Goal: Check status: Check status

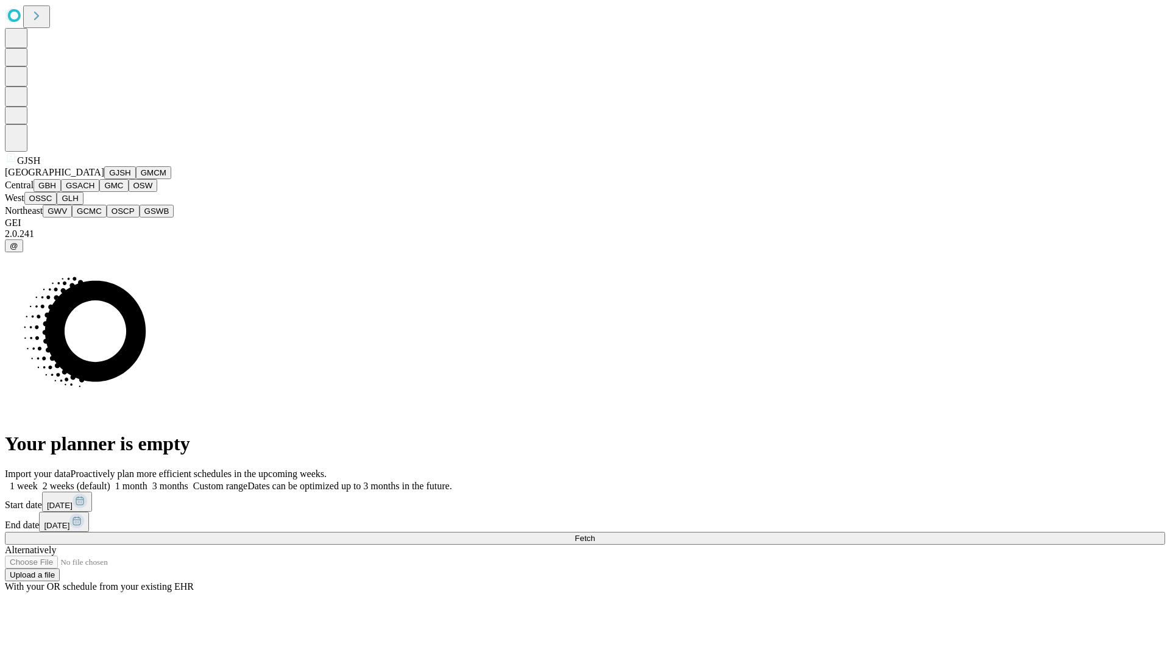
click at [104, 179] on button "GJSH" at bounding box center [120, 172] width 32 height 13
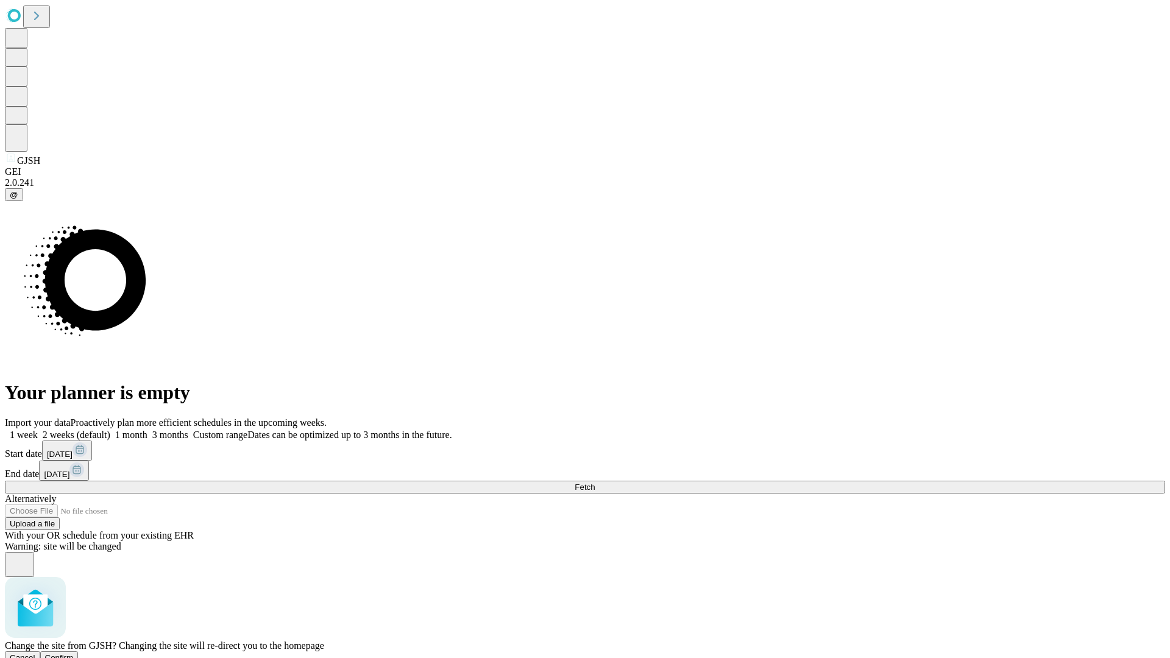
click at [74, 653] on span "Confirm" at bounding box center [59, 657] width 29 height 9
click at [38, 430] on label "1 week" at bounding box center [21, 435] width 33 height 10
click at [595, 483] on span "Fetch" at bounding box center [585, 487] width 20 height 9
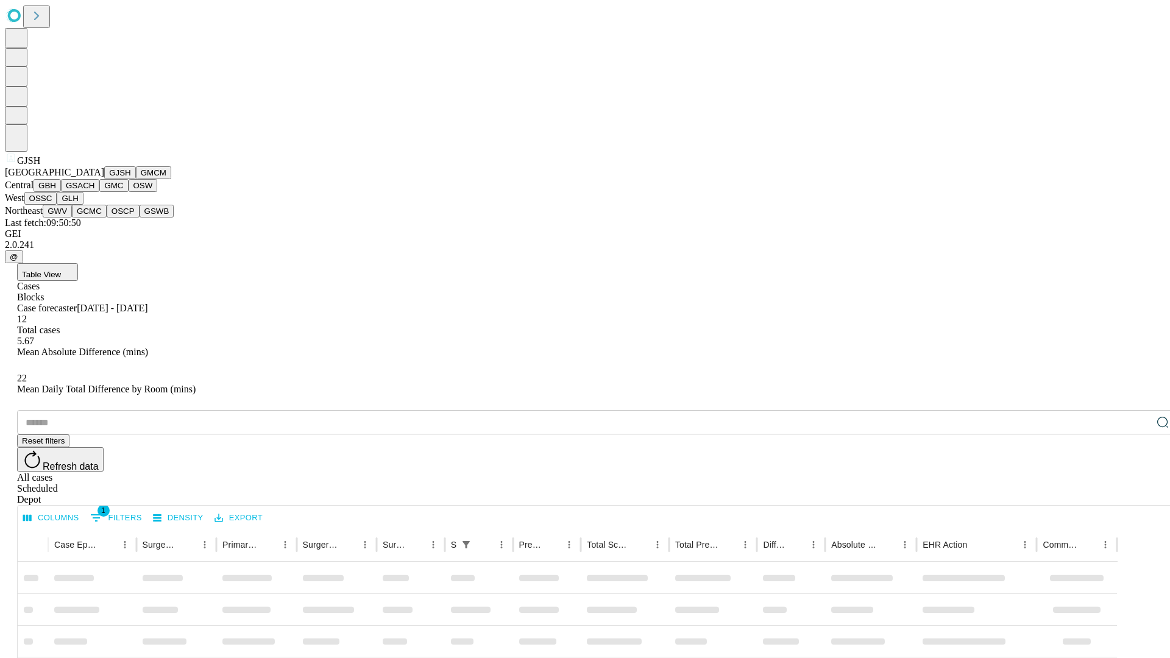
click at [136, 179] on button "GMCM" at bounding box center [153, 172] width 35 height 13
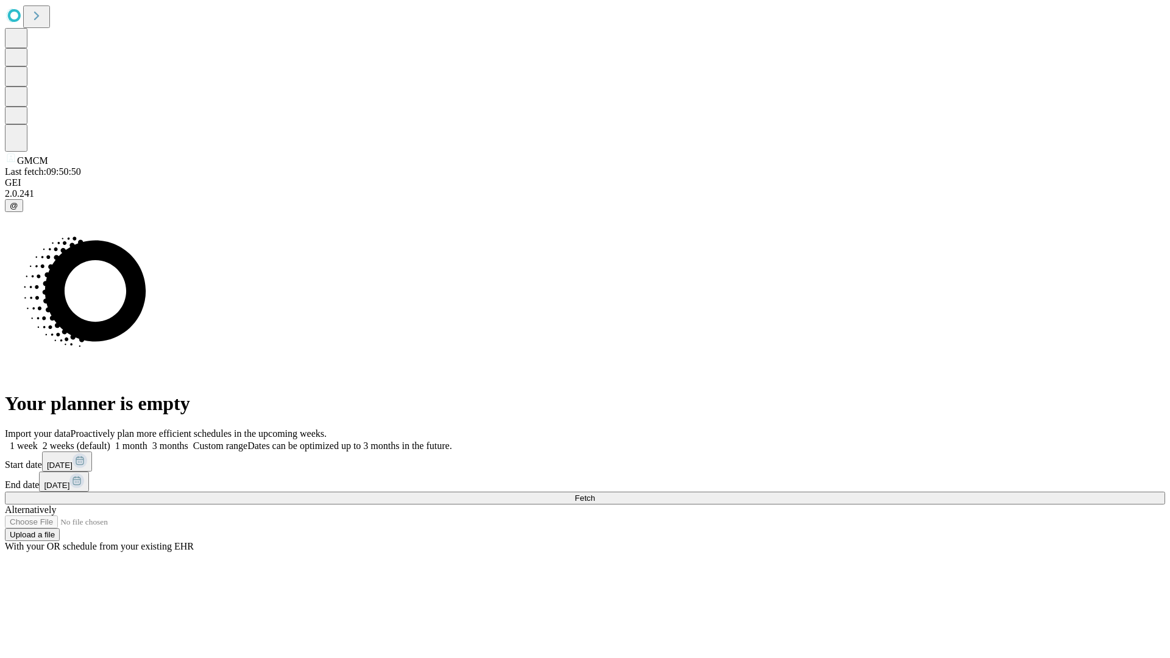
click at [38, 441] on label "1 week" at bounding box center [21, 446] width 33 height 10
click at [595, 494] on span "Fetch" at bounding box center [585, 498] width 20 height 9
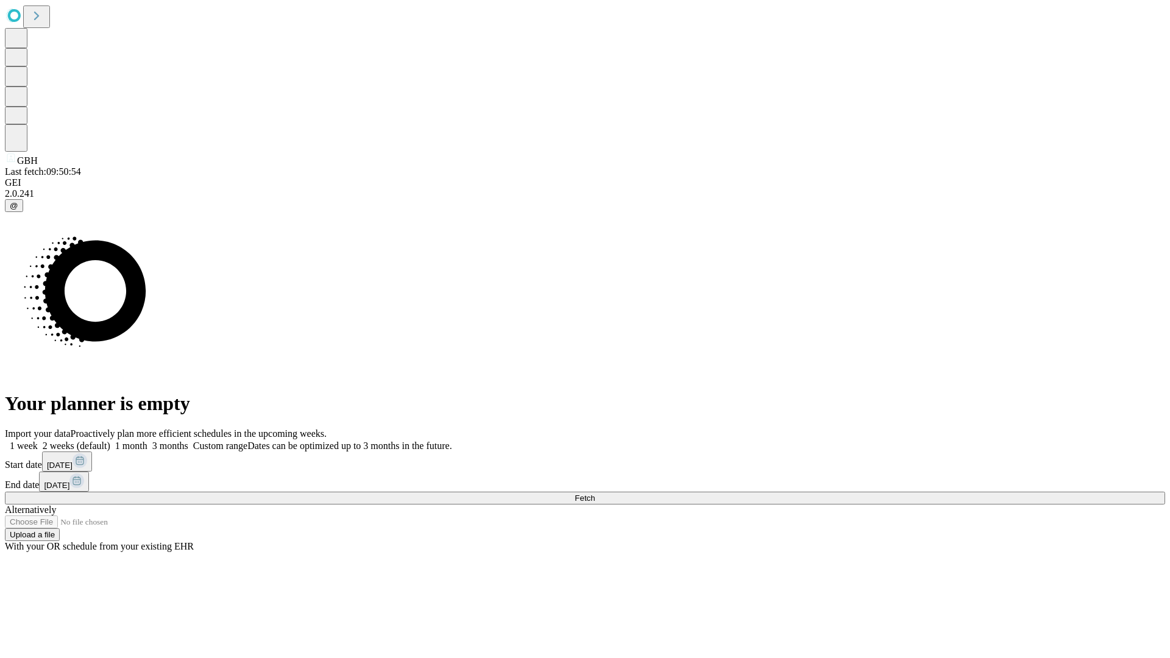
click at [38, 441] on label "1 week" at bounding box center [21, 446] width 33 height 10
click at [595, 494] on span "Fetch" at bounding box center [585, 498] width 20 height 9
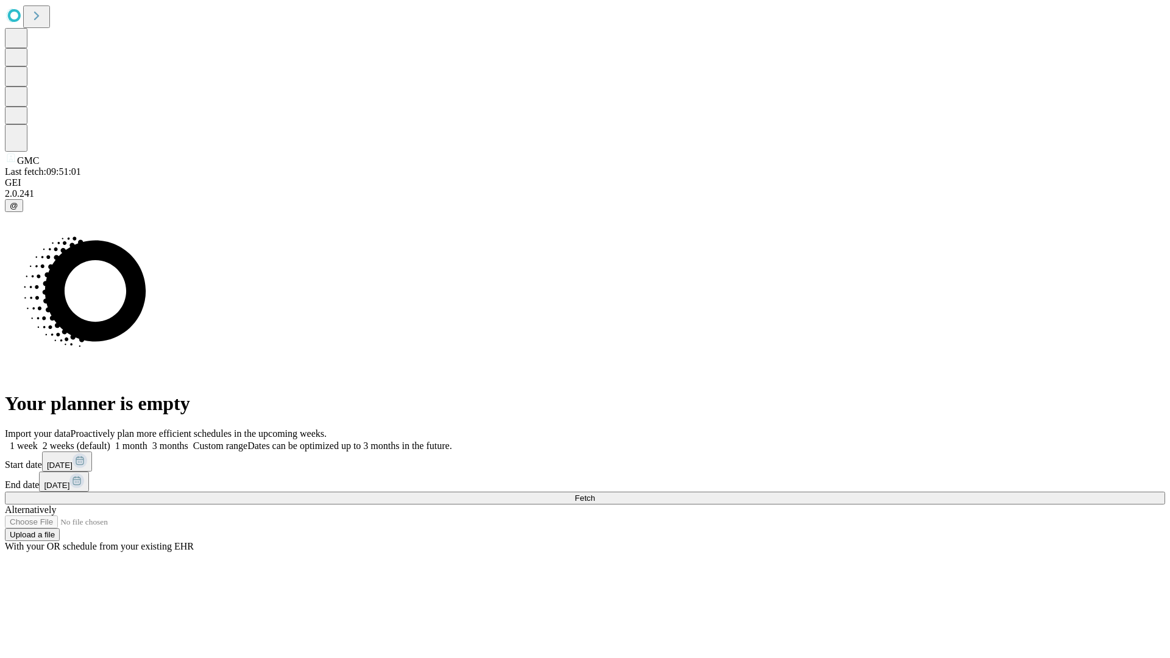
click at [38, 441] on label "1 week" at bounding box center [21, 446] width 33 height 10
click at [595, 494] on span "Fetch" at bounding box center [585, 498] width 20 height 9
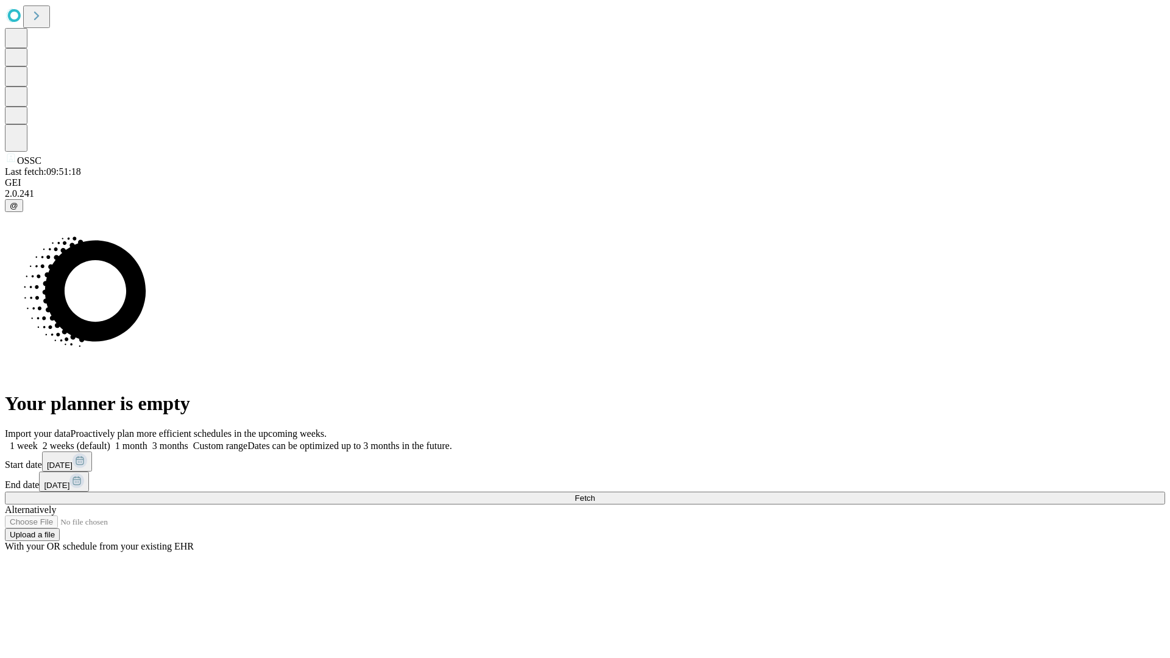
click at [38, 441] on label "1 week" at bounding box center [21, 446] width 33 height 10
click at [595, 494] on span "Fetch" at bounding box center [585, 498] width 20 height 9
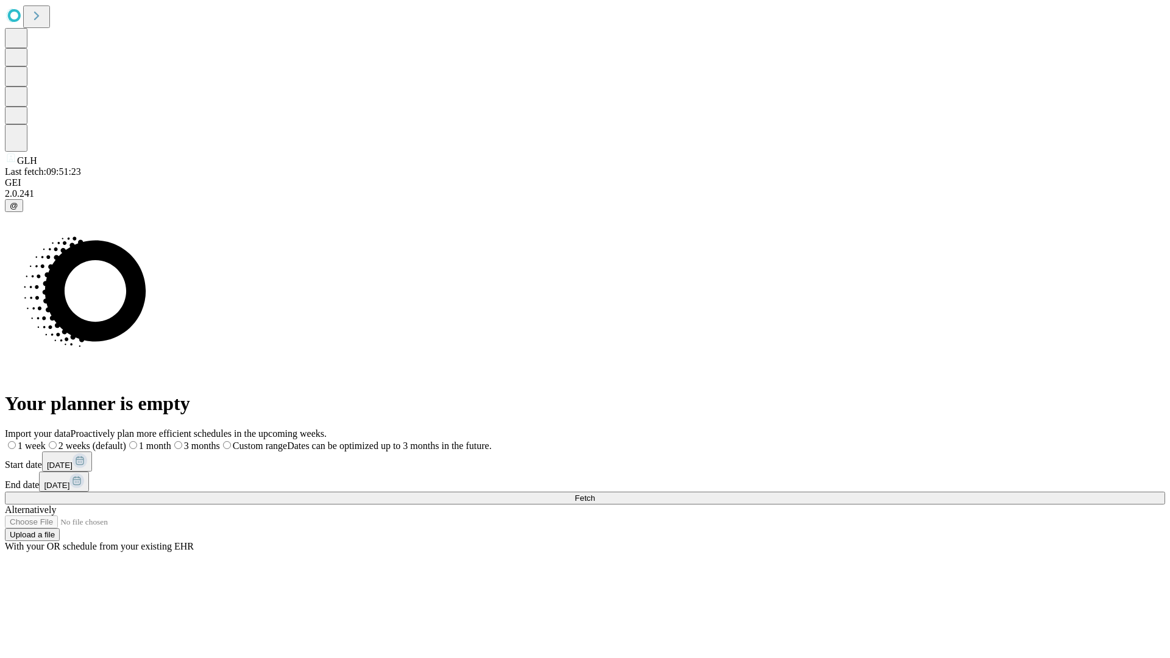
click at [46, 441] on label "1 week" at bounding box center [25, 446] width 41 height 10
click at [595, 494] on span "Fetch" at bounding box center [585, 498] width 20 height 9
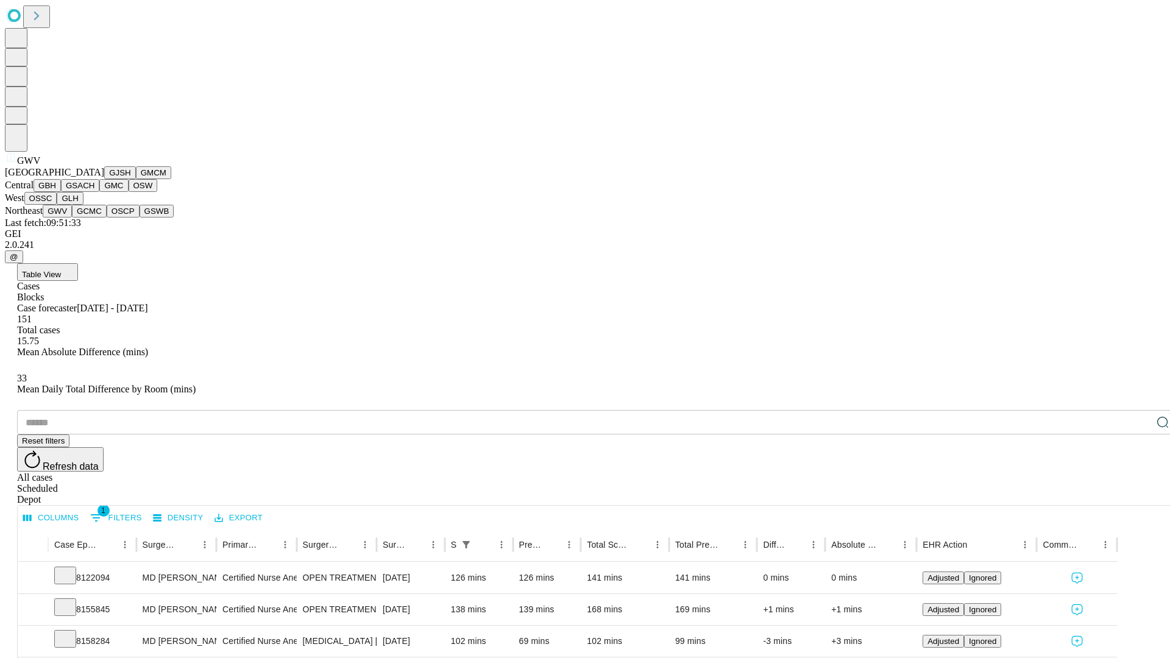
click at [94, 218] on button "GCMC" at bounding box center [89, 211] width 35 height 13
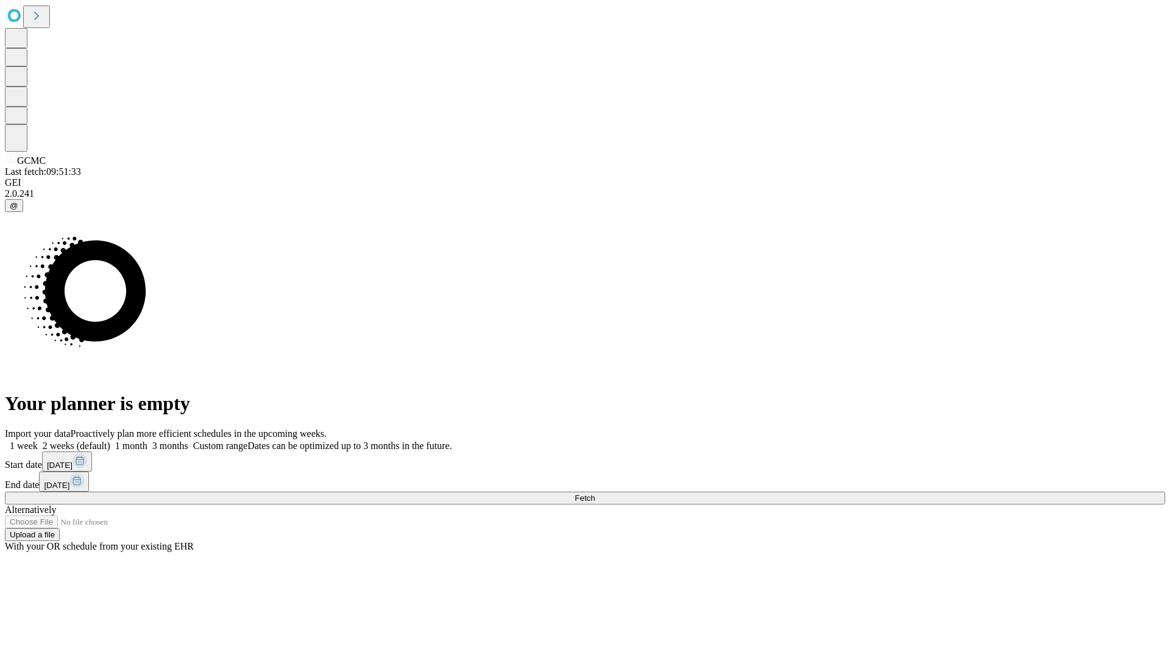
click at [38, 441] on label "1 week" at bounding box center [21, 446] width 33 height 10
click at [595, 494] on span "Fetch" at bounding box center [585, 498] width 20 height 9
